Goal: Check status

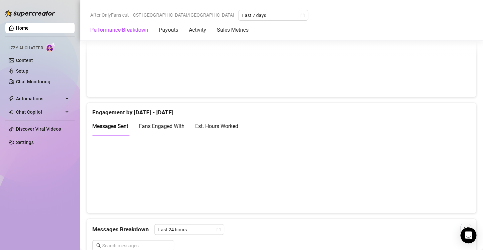
scroll to position [400, 0]
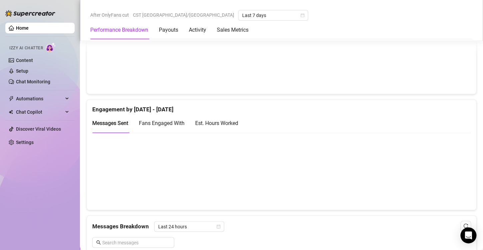
click at [219, 120] on div "Est. Hours Worked" at bounding box center [216, 123] width 43 height 8
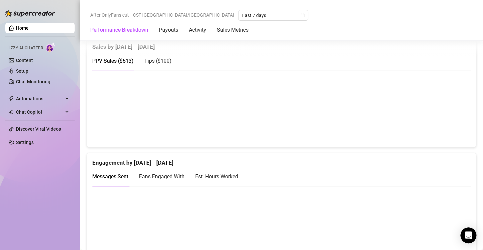
scroll to position [344, 0]
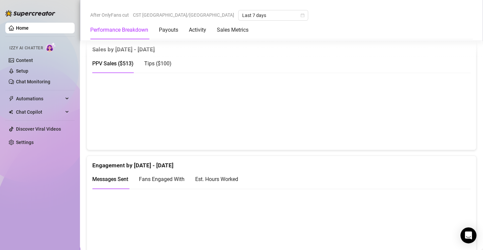
click at [166, 60] on span "Tips ( $100 )" at bounding box center [157, 63] width 27 height 6
click at [128, 62] on span "PPV Sales ( $513 )" at bounding box center [112, 63] width 41 height 6
click at [158, 65] on span "Tips ( $100 )" at bounding box center [157, 63] width 27 height 6
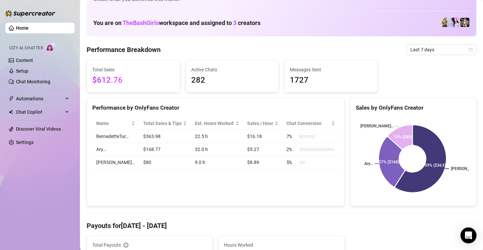
scroll to position [21, 0]
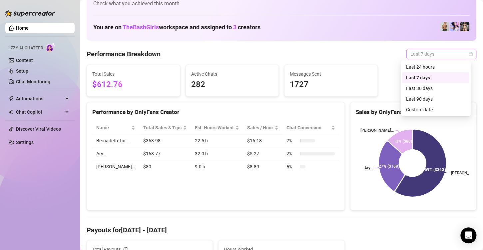
click at [439, 56] on span "Last 7 days" at bounding box center [442, 54] width 62 height 10
click at [421, 108] on div "Custom date" at bounding box center [435, 109] width 59 height 7
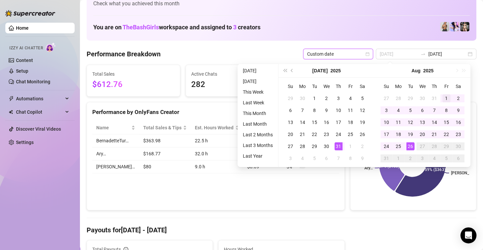
type input "2025-08-01"
click at [445, 96] on div "1" at bounding box center [447, 98] width 8 height 8
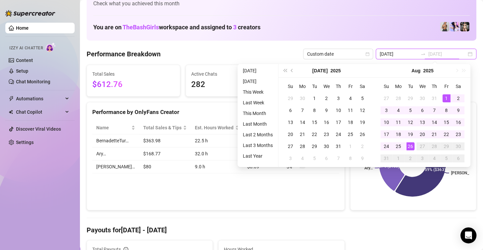
type input "2025-08-26"
click at [410, 144] on div "26" at bounding box center [411, 146] width 8 height 8
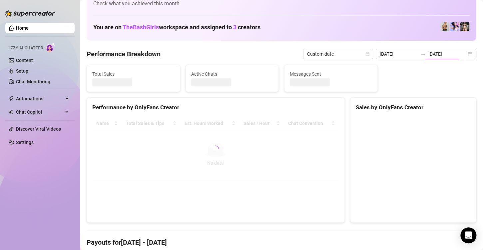
type input "2025-08-01"
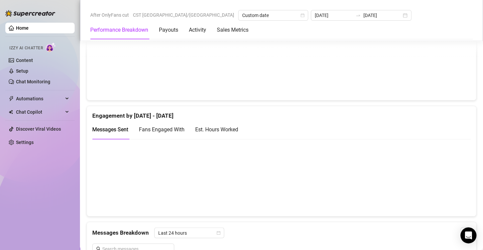
scroll to position [394, 0]
click at [169, 132] on div "Fans Engaged With" at bounding box center [162, 128] width 46 height 19
click at [152, 136] on div "Fans Engaged With" at bounding box center [162, 128] width 46 height 19
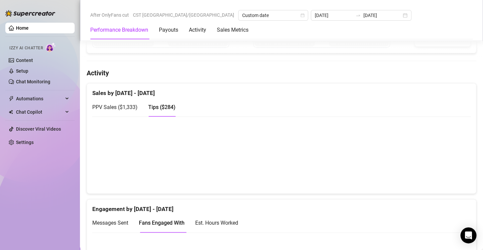
scroll to position [300, 0]
click at [119, 106] on span "PPV Sales ( $1,333 )" at bounding box center [114, 107] width 45 height 6
click at [169, 107] on span "Tips ( $284 )" at bounding box center [161, 107] width 27 height 6
click at [115, 106] on span "PPV Sales ( $1,333 )" at bounding box center [114, 107] width 45 height 6
